Goal: Check status: Check status

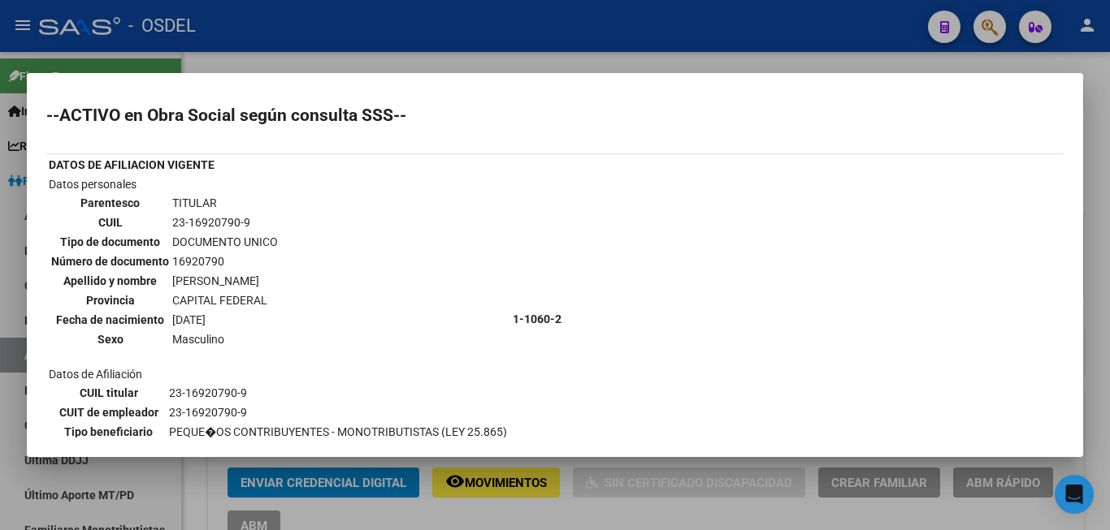
scroll to position [173, 0]
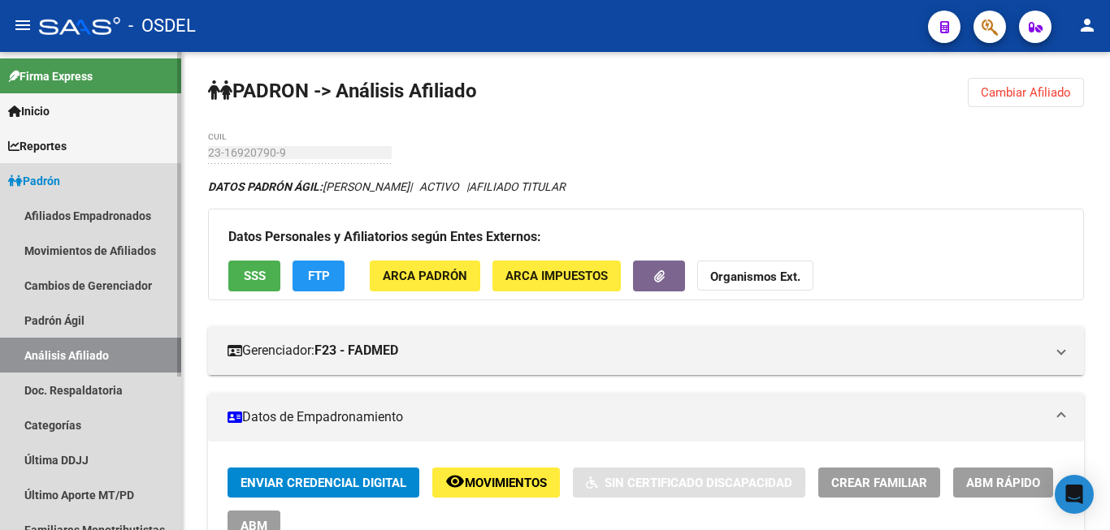
click at [60, 180] on span "Padrón" at bounding box center [34, 181] width 52 height 18
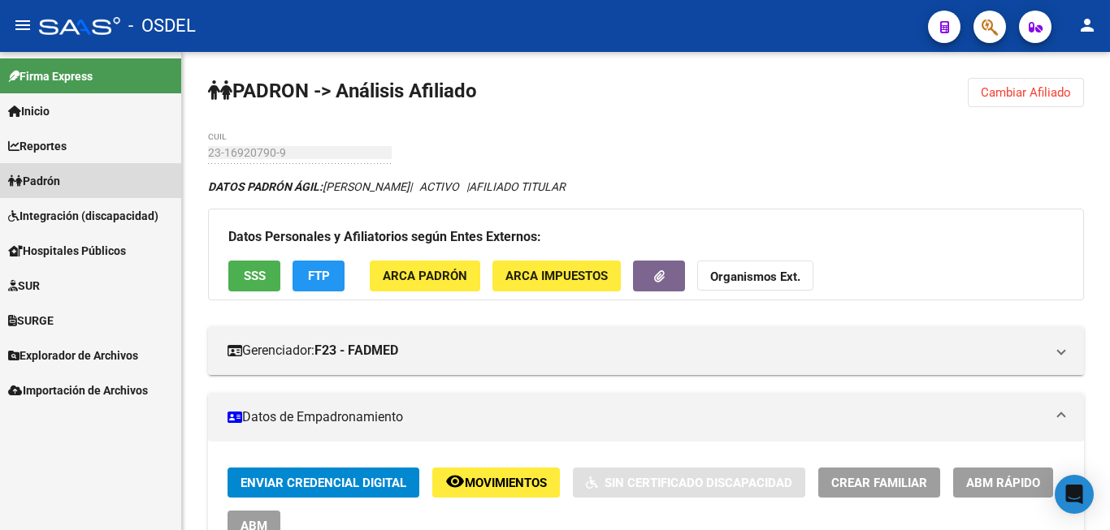
click at [60, 184] on span "Padrón" at bounding box center [34, 181] width 52 height 18
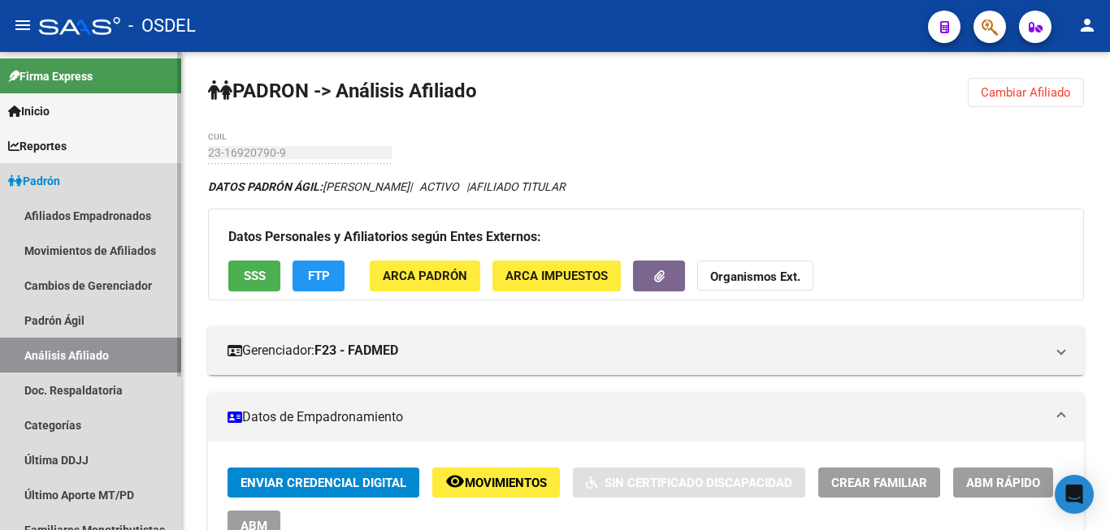
click at [108, 344] on link "Análisis Afiliado" at bounding box center [90, 355] width 181 height 35
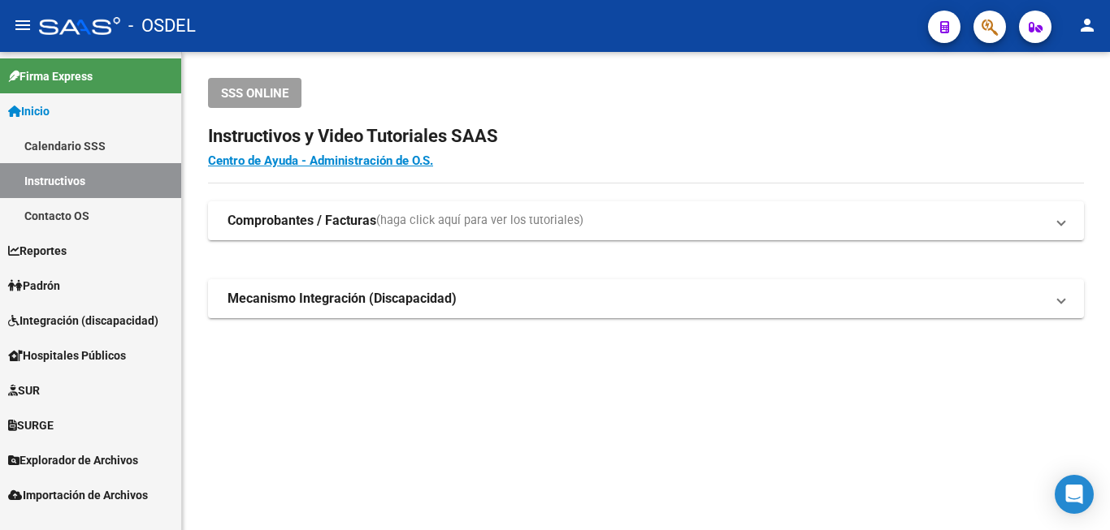
click at [68, 279] on link "Padrón" at bounding box center [90, 285] width 181 height 35
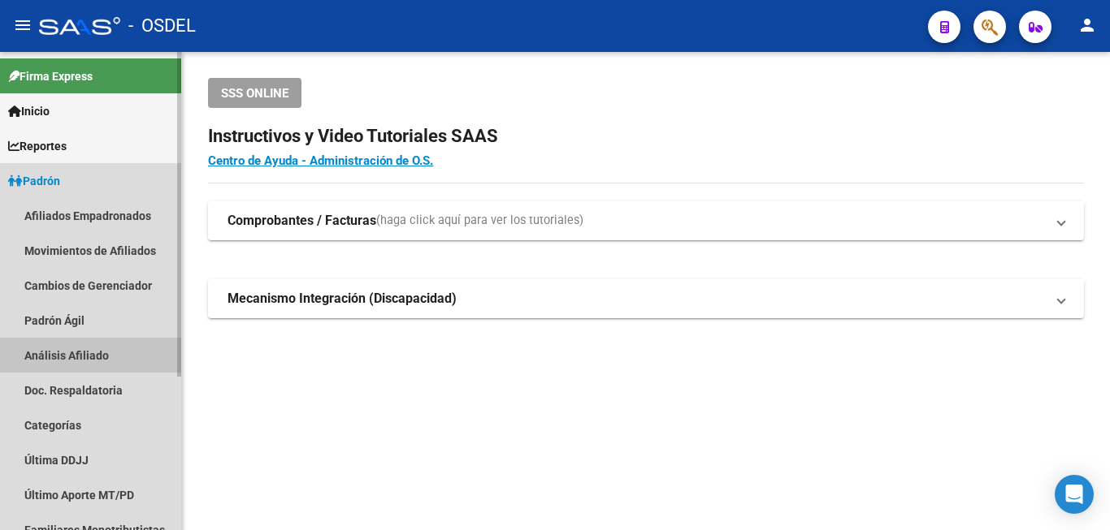
click at [72, 349] on link "Análisis Afiliado" at bounding box center [90, 355] width 181 height 35
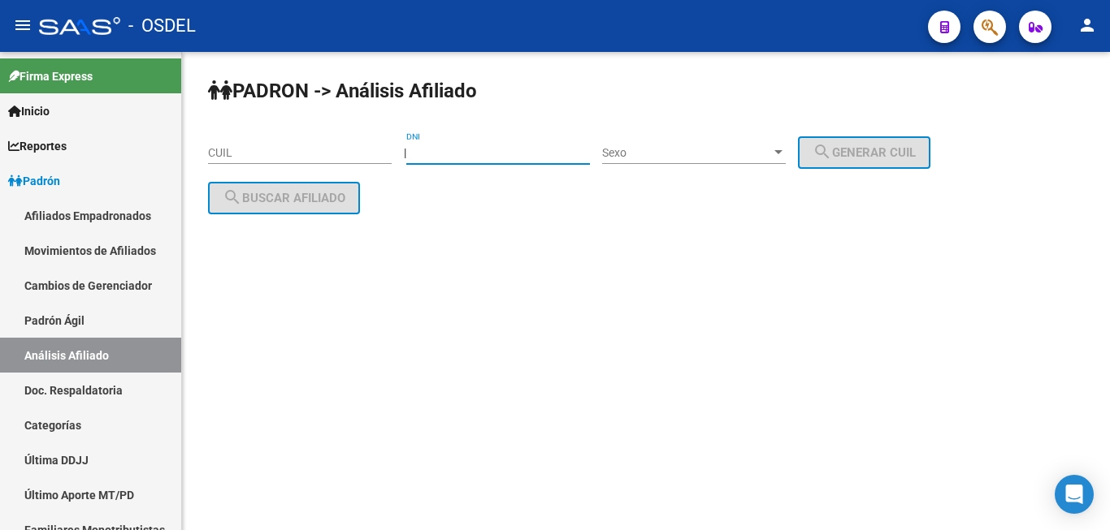
click at [482, 147] on input "DNI" at bounding box center [498, 153] width 184 height 14
click at [683, 151] on span "Sexo" at bounding box center [686, 153] width 169 height 14
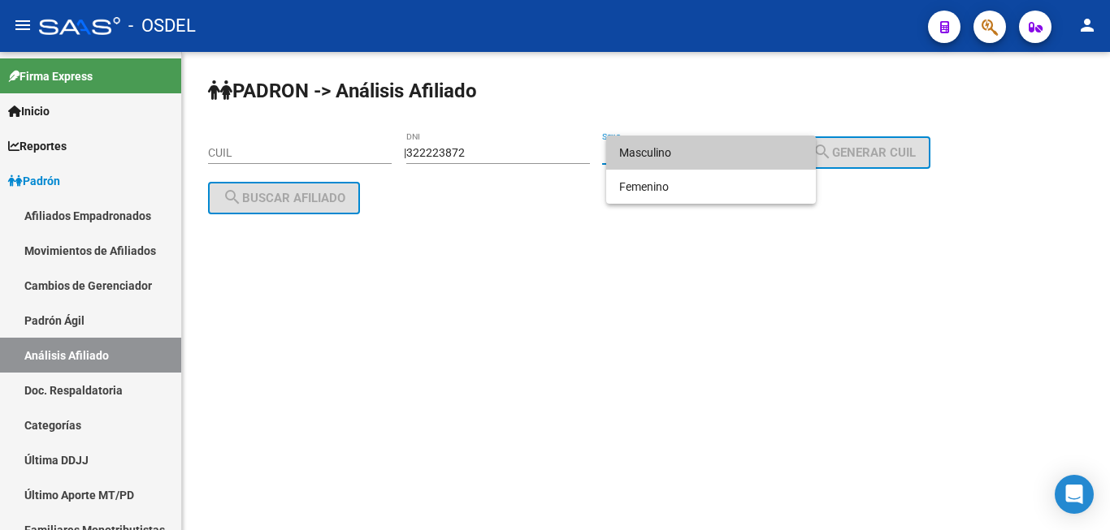
click at [441, 149] on div at bounding box center [555, 265] width 1110 height 530
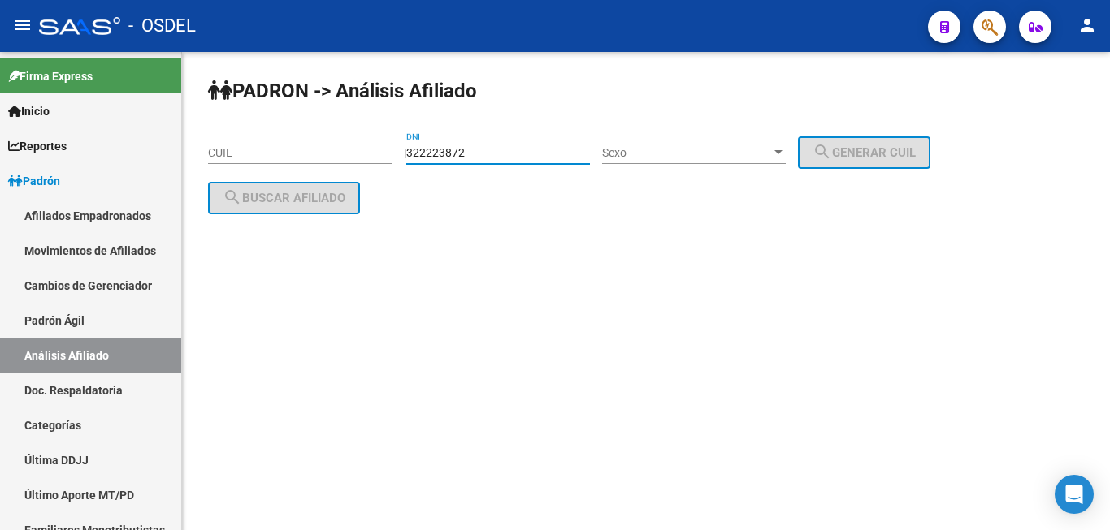
click at [442, 149] on input "322223872" at bounding box center [498, 153] width 184 height 14
type input "32223872"
click at [692, 146] on div "Sexo Sexo" at bounding box center [694, 148] width 184 height 32
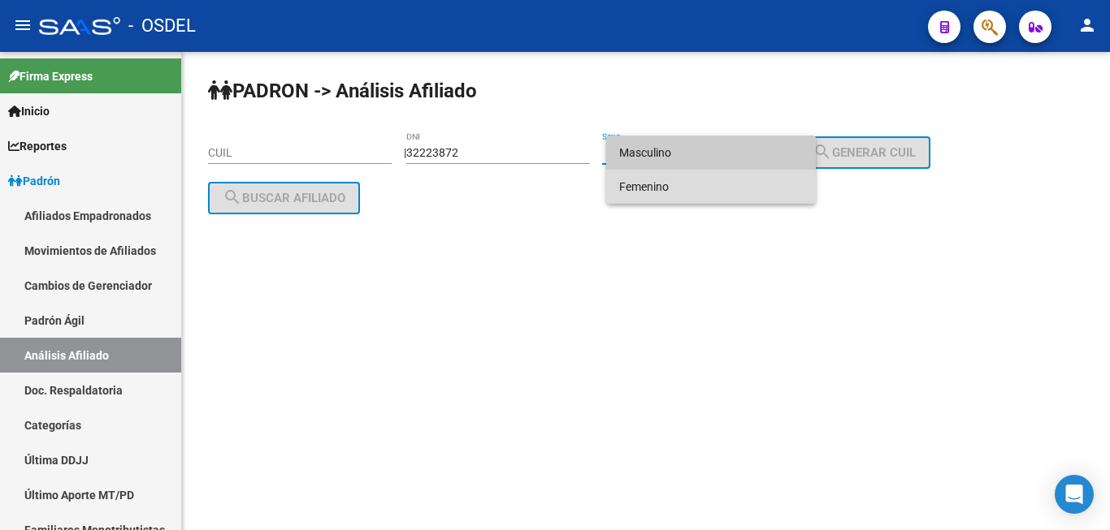
drag, startPoint x: 687, startPoint y: 182, endPoint x: 785, endPoint y: 164, distance: 99.9
click at [695, 180] on span "Femenino" at bounding box center [711, 187] width 184 height 34
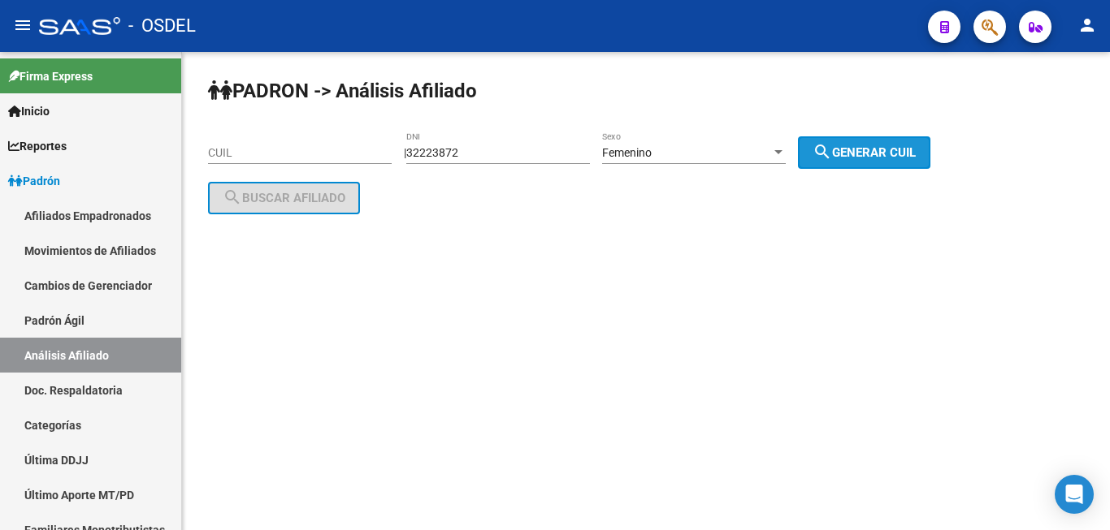
click at [862, 161] on button "search Generar CUIL" at bounding box center [864, 152] width 132 height 32
type input "27-32223872-5"
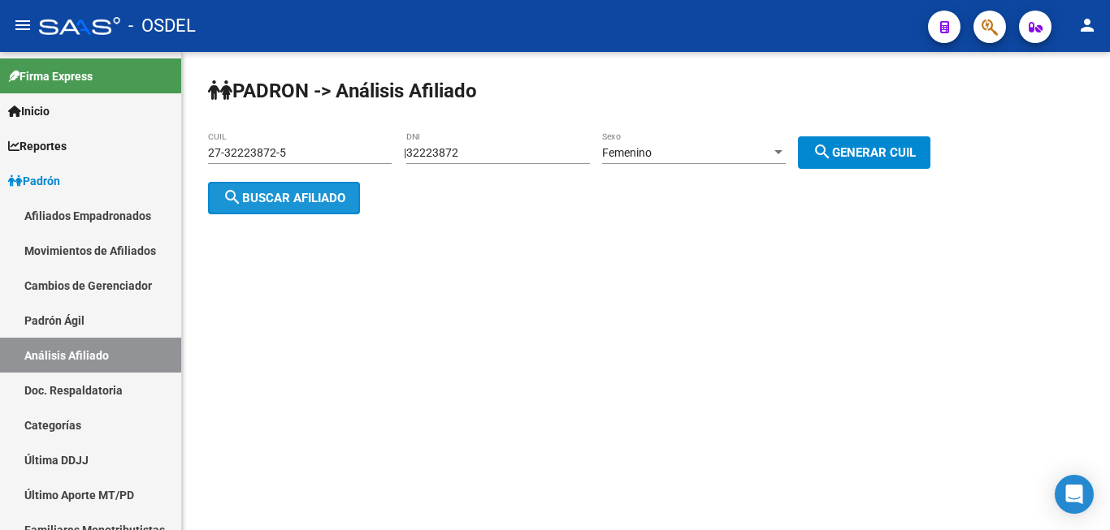
click at [271, 204] on span "search Buscar afiliado" at bounding box center [284, 198] width 123 height 15
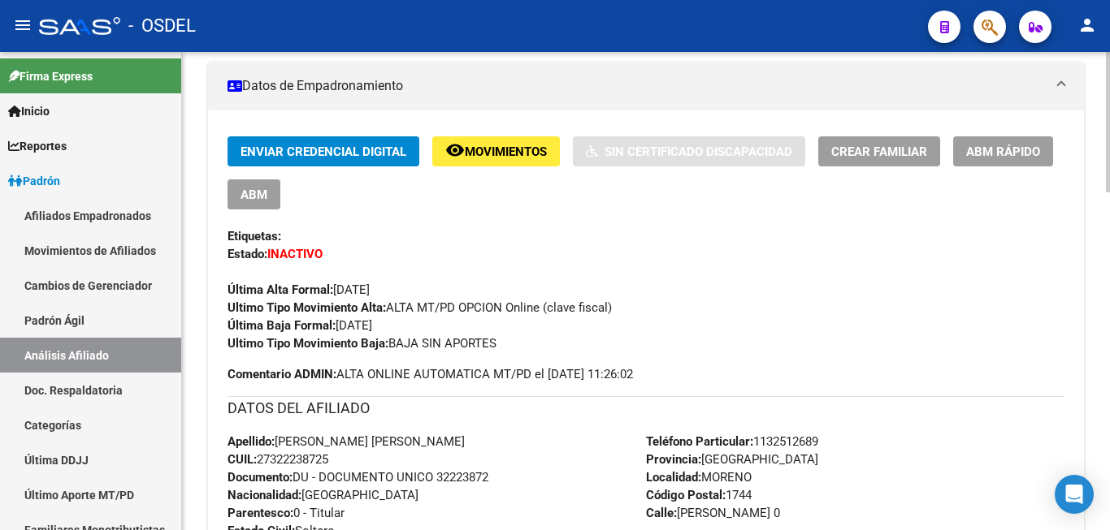
scroll to position [249, 0]
